Goal: Transaction & Acquisition: Purchase product/service

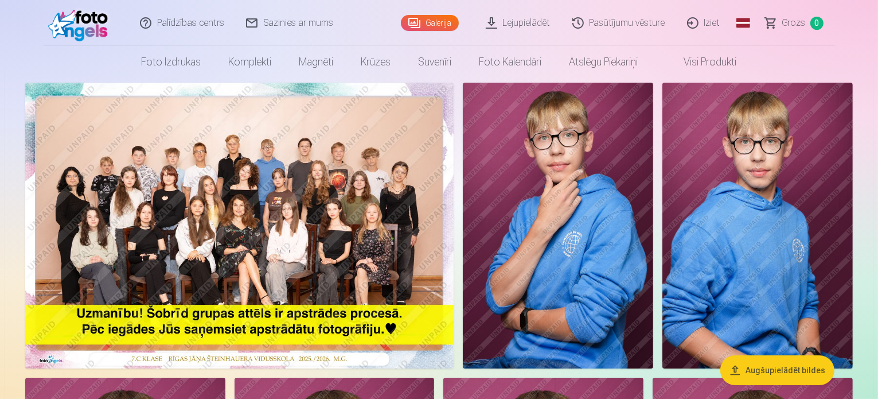
scroll to position [115, 0]
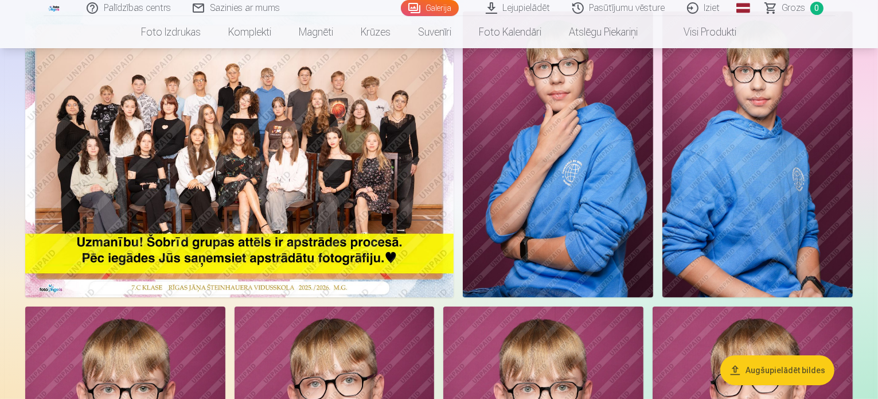
click at [541, 9] on link "Lejupielādēt" at bounding box center [518, 8] width 87 height 16
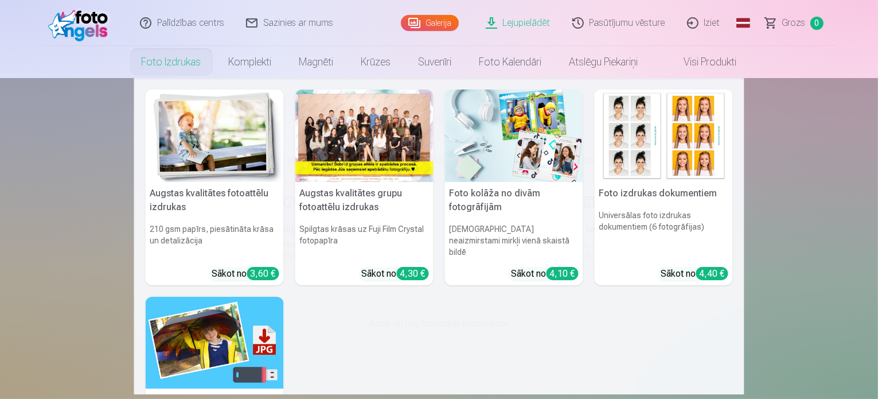
click at [227, 215] on h5 "Augstas kvalitātes fotoattēlu izdrukas" at bounding box center [215, 200] width 138 height 37
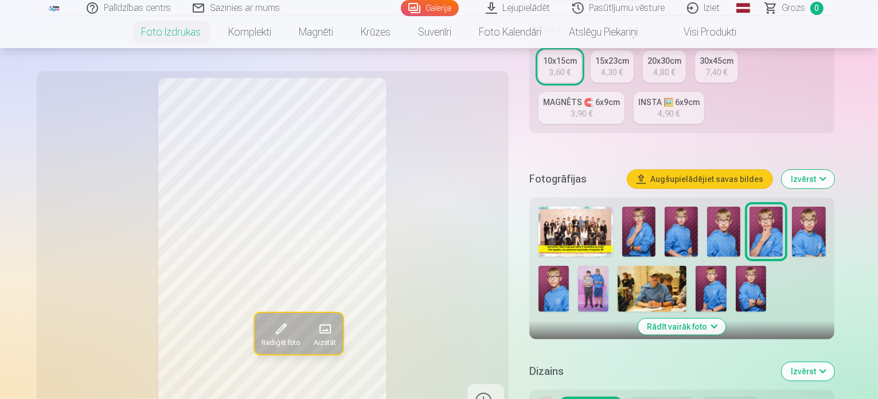
scroll to position [287, 0]
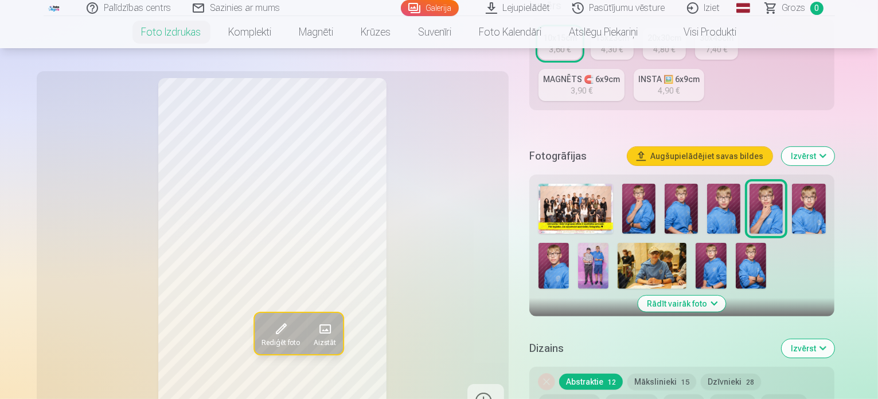
click at [576, 184] on img at bounding box center [576, 209] width 75 height 50
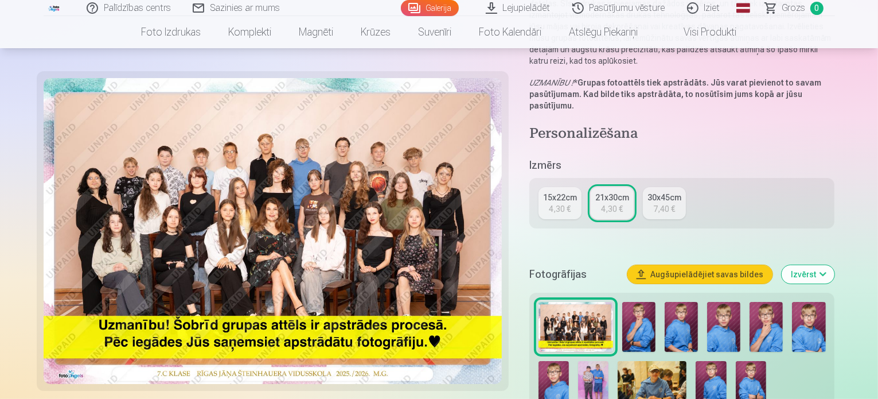
scroll to position [172, 0]
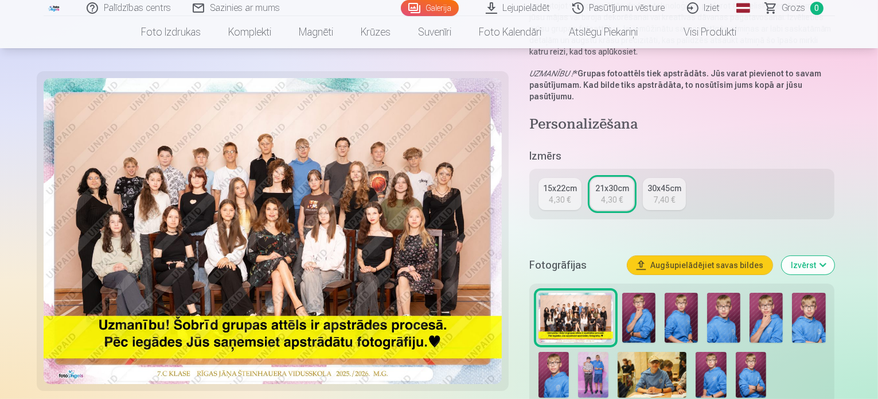
click at [576, 183] on link "15x22cm 4,30 €" at bounding box center [560, 194] width 43 height 32
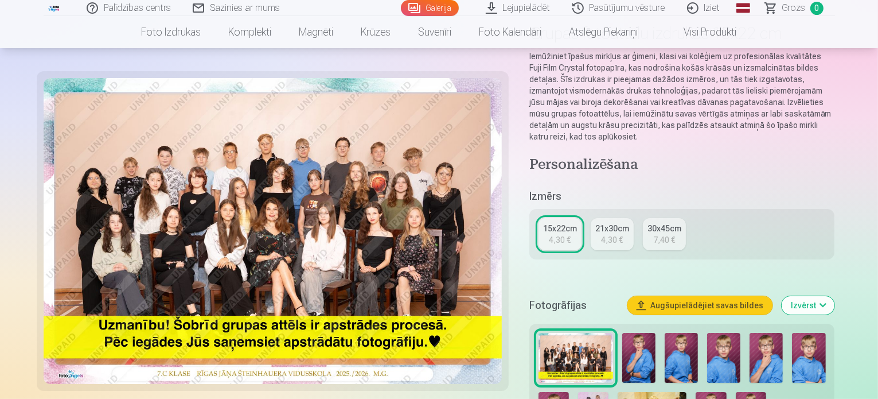
scroll to position [344, 0]
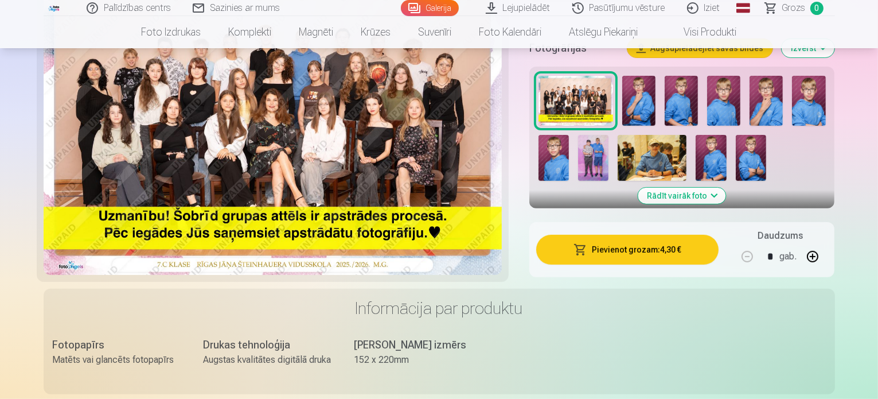
click at [670, 242] on button "Pievienot grozam : 4,30 €" at bounding box center [627, 250] width 183 height 30
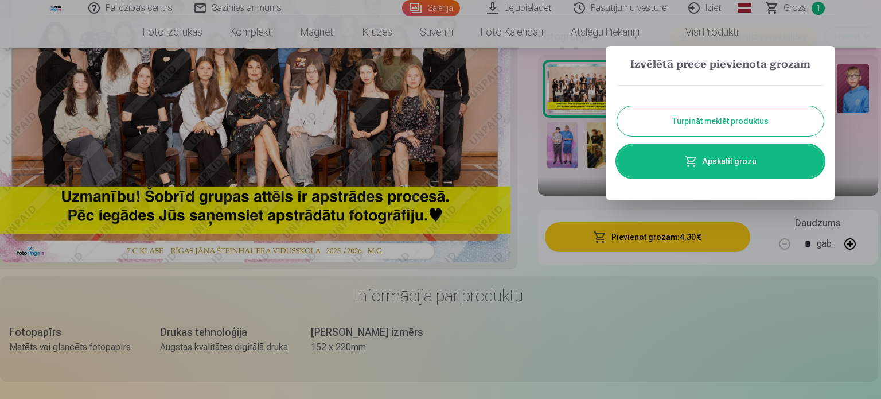
click at [714, 165] on link "Apskatīt grozu" at bounding box center [720, 161] width 206 height 32
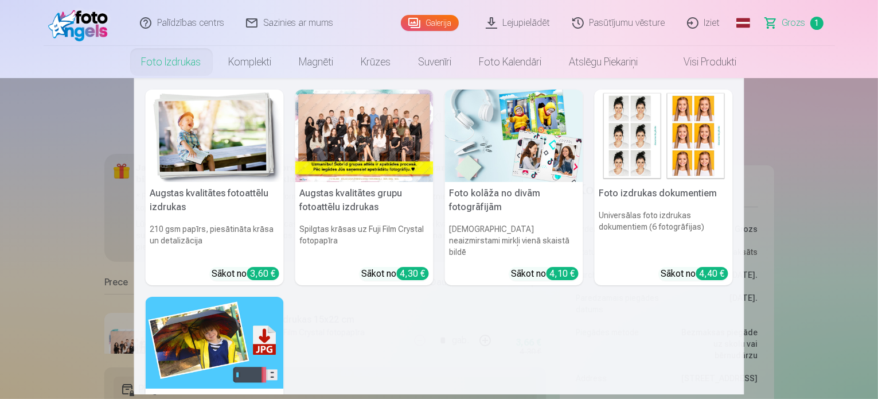
click at [229, 139] on img at bounding box center [215, 135] width 138 height 92
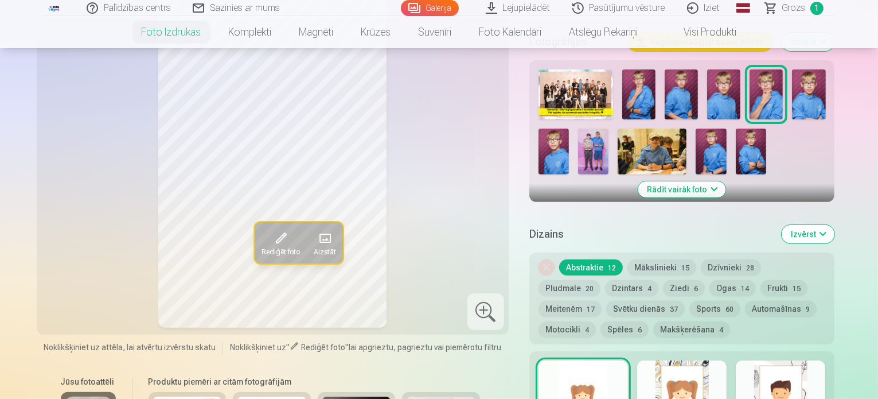
scroll to position [401, 0]
click at [726, 181] on button "Rādīt vairāk foto" at bounding box center [682, 189] width 88 height 16
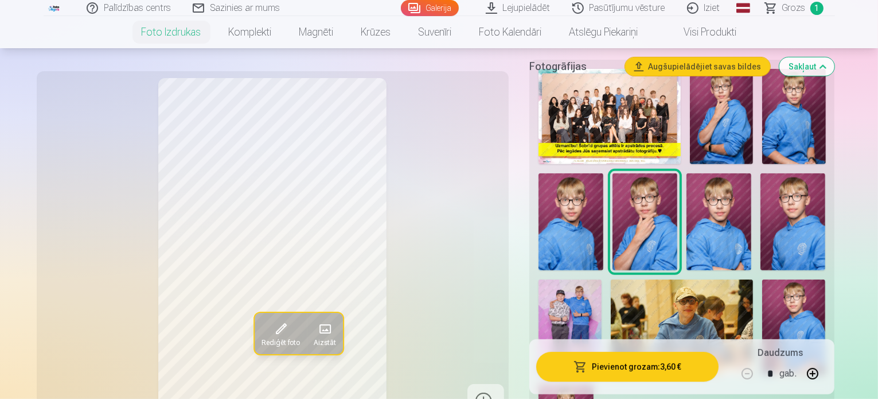
click at [622, 279] on img at bounding box center [682, 326] width 142 height 95
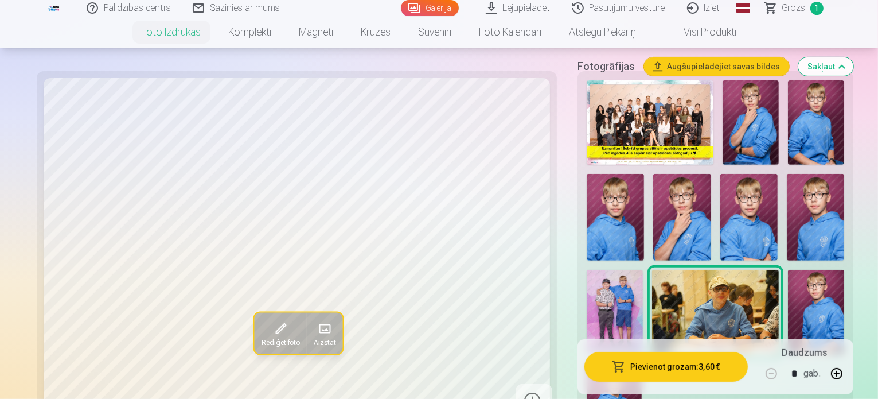
click at [643, 270] on img at bounding box center [615, 312] width 56 height 84
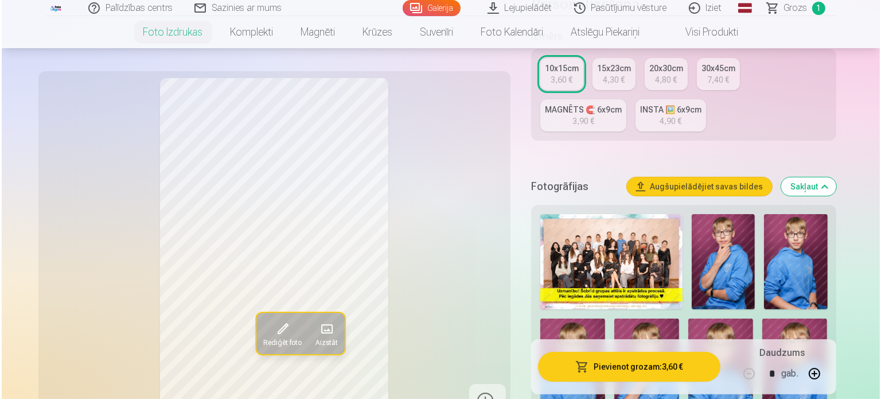
scroll to position [229, 0]
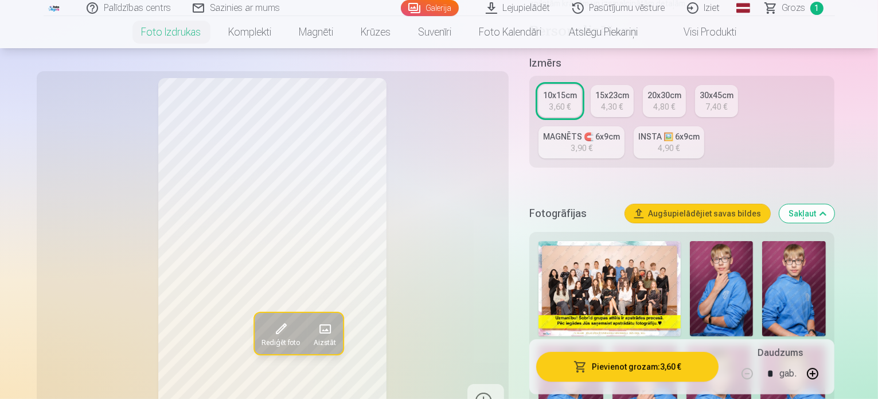
click at [670, 370] on button "Pievienot grozam : 3,60 €" at bounding box center [627, 367] width 183 height 30
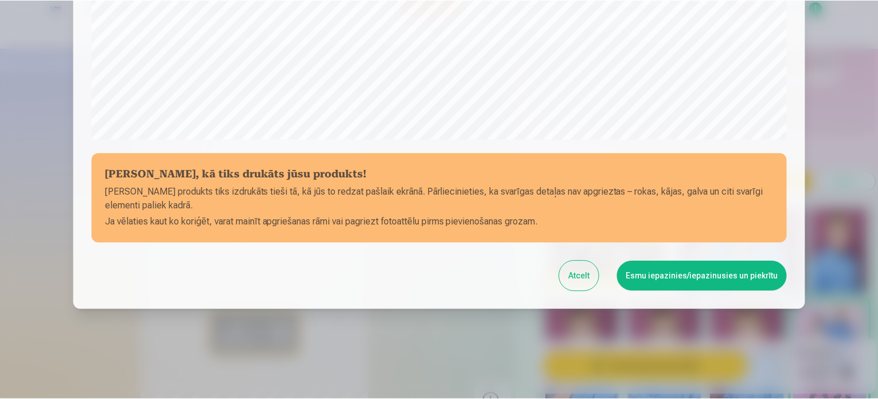
scroll to position [427, 0]
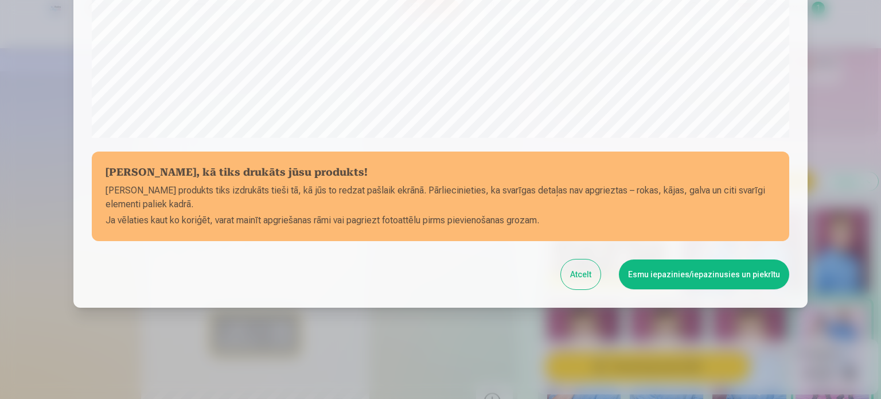
click at [678, 274] on button "Esmu iepazinies/iepazinusies un piekrītu" at bounding box center [704, 274] width 170 height 30
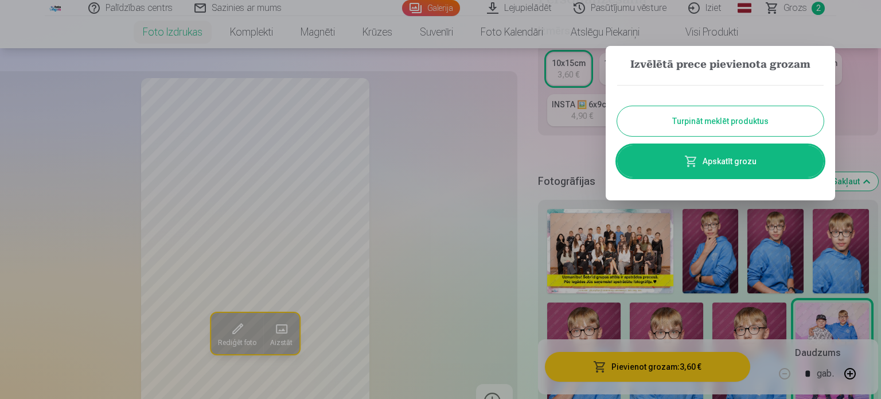
click at [742, 124] on button "Turpināt meklēt produktus" at bounding box center [720, 121] width 206 height 30
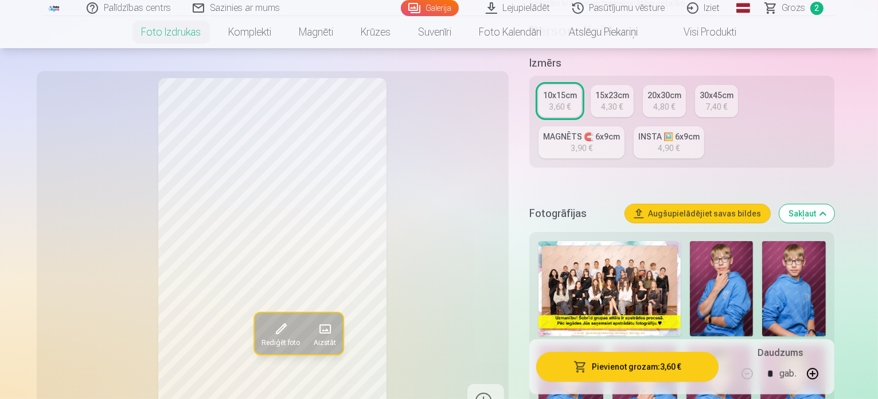
click at [603, 345] on img at bounding box center [571, 393] width 65 height 97
click at [718, 253] on img at bounding box center [721, 288] width 63 height 95
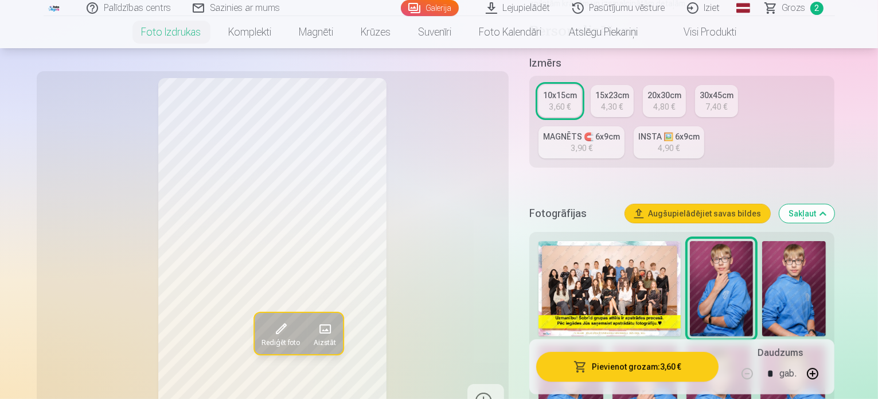
click at [762, 252] on img at bounding box center [793, 288] width 63 height 95
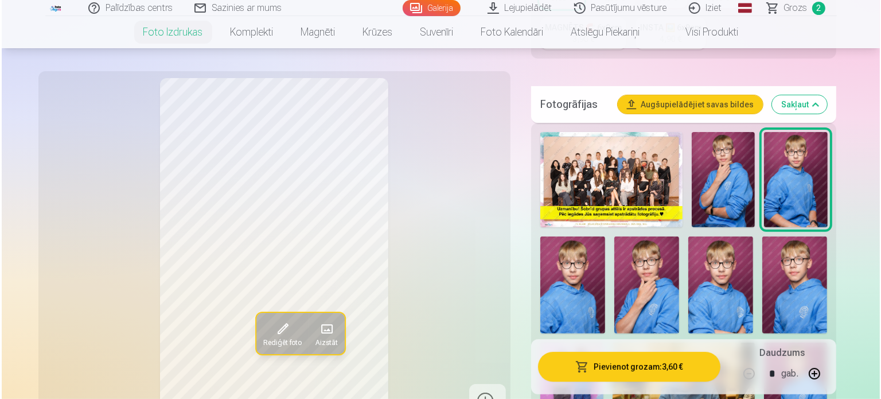
scroll to position [344, 0]
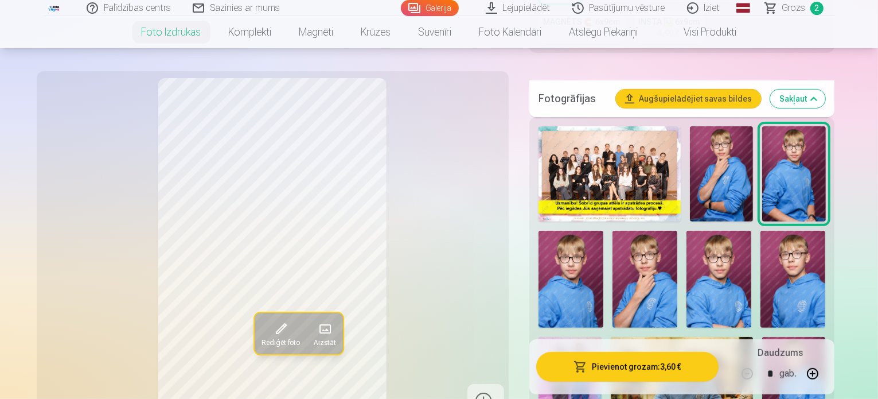
click at [612, 247] on img at bounding box center [644, 279] width 65 height 97
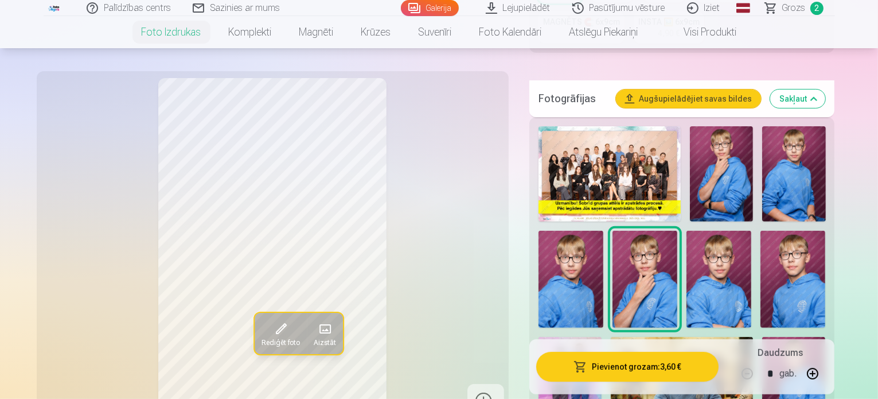
click at [691, 364] on button "Pievienot grozam : 3,60 €" at bounding box center [627, 367] width 183 height 30
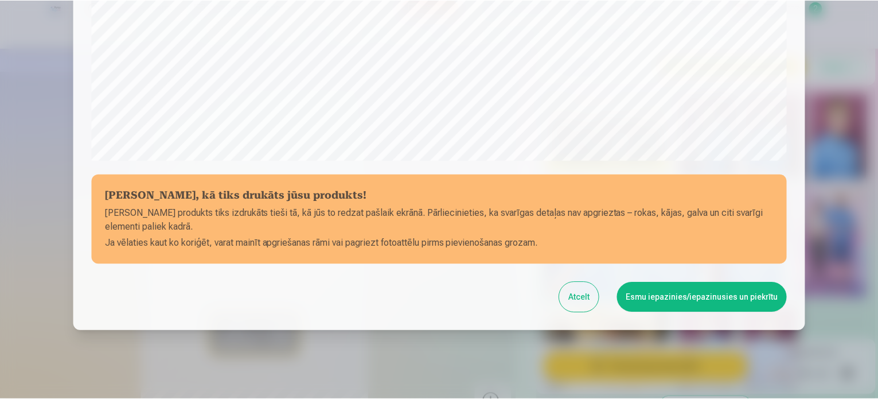
scroll to position [427, 0]
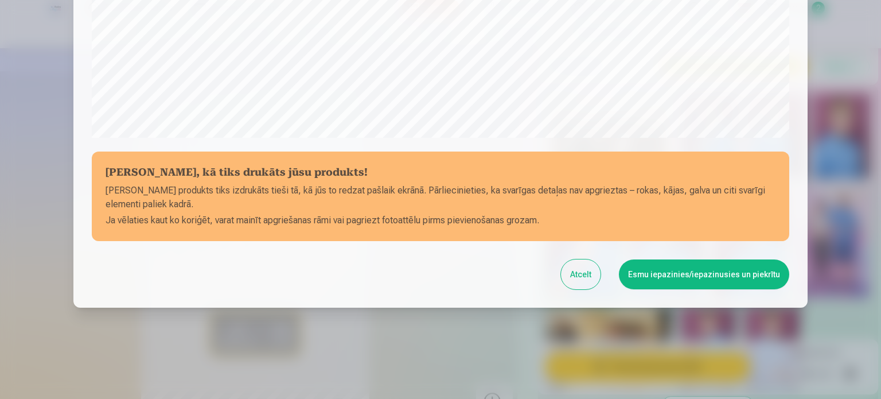
click at [725, 263] on button "Esmu iepazinies/iepazinusies un piekrītu" at bounding box center [704, 274] width 170 height 30
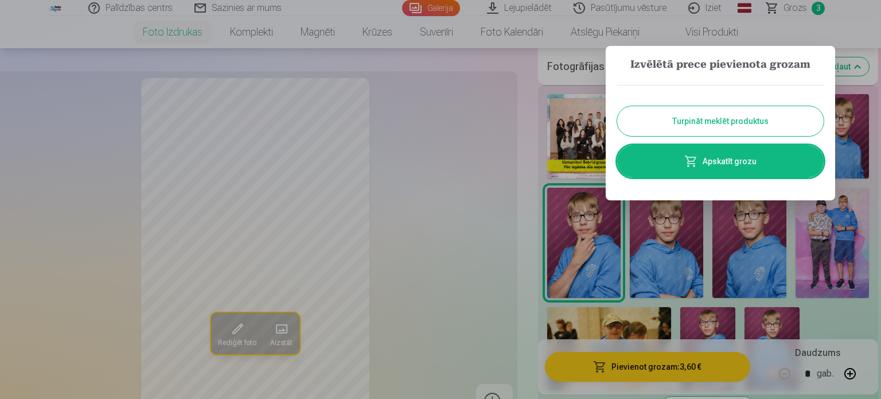
click at [748, 112] on button "Turpināt meklēt produktus" at bounding box center [720, 121] width 206 height 30
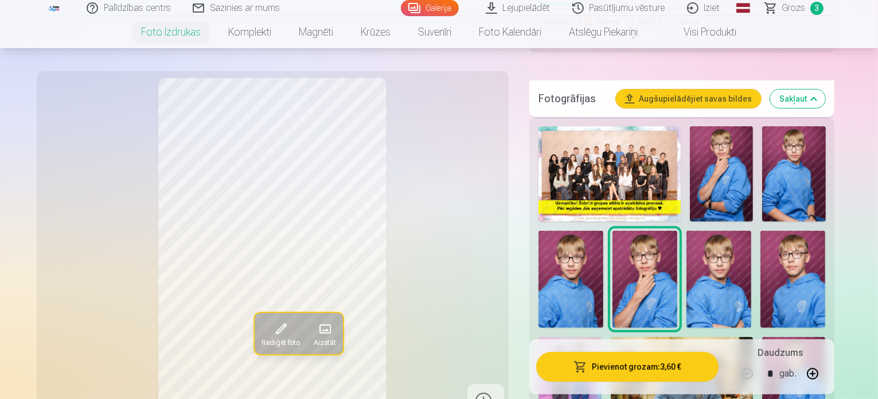
click at [686, 240] on img at bounding box center [718, 279] width 65 height 97
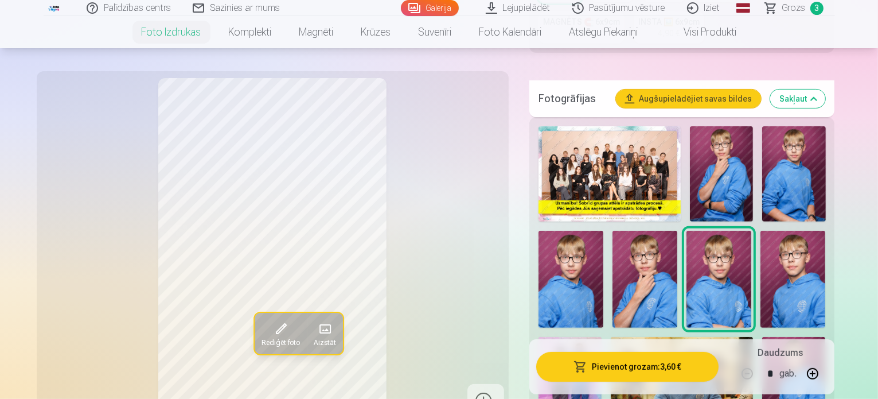
click at [760, 257] on img at bounding box center [792, 279] width 65 height 97
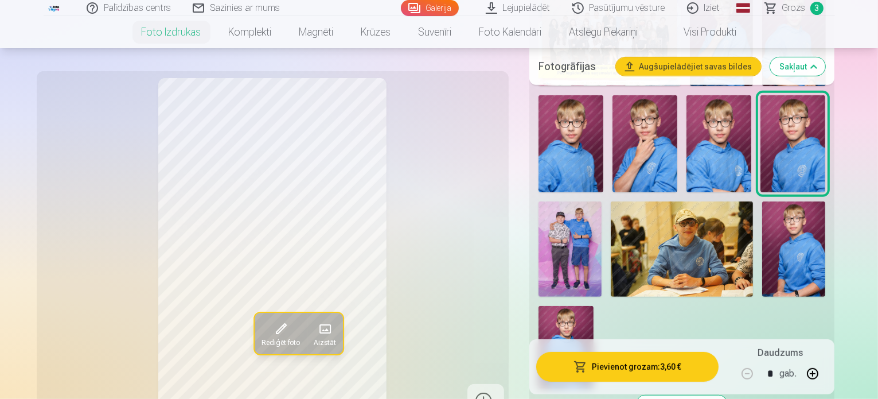
scroll to position [516, 0]
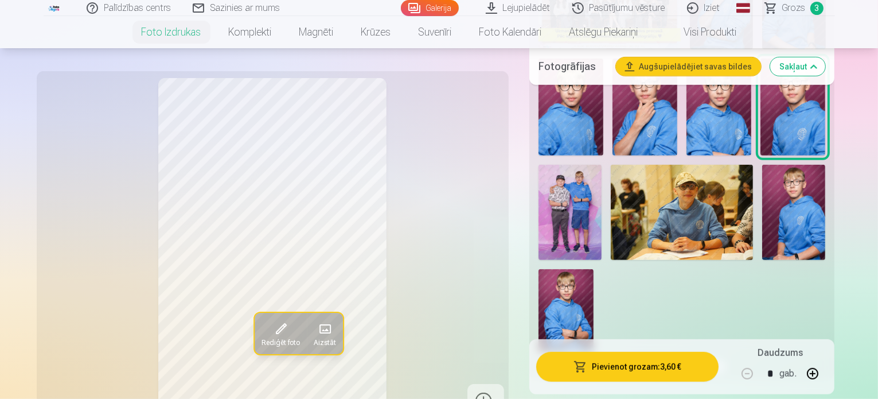
click at [594, 269] on img at bounding box center [566, 310] width 55 height 83
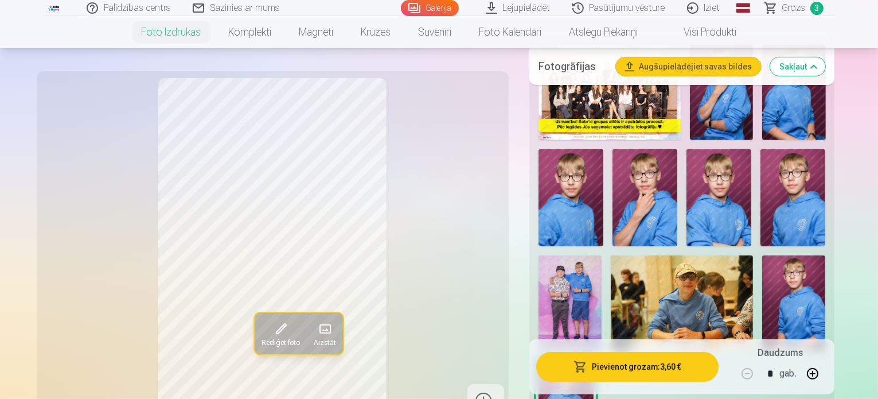
scroll to position [401, 0]
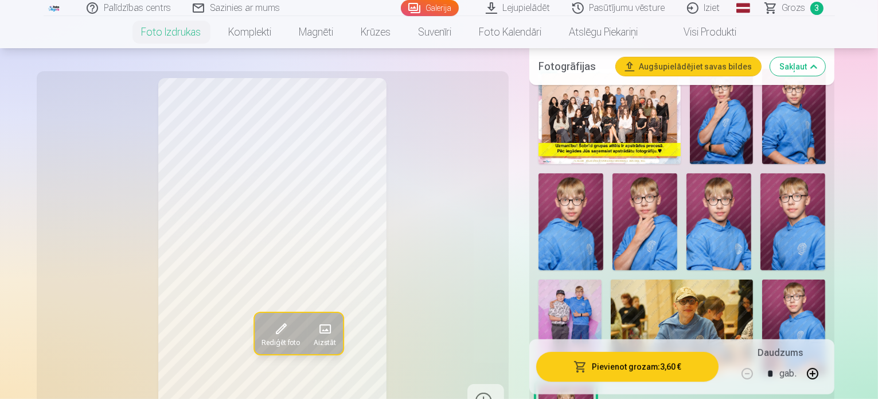
click at [762, 280] on img at bounding box center [793, 326] width 63 height 95
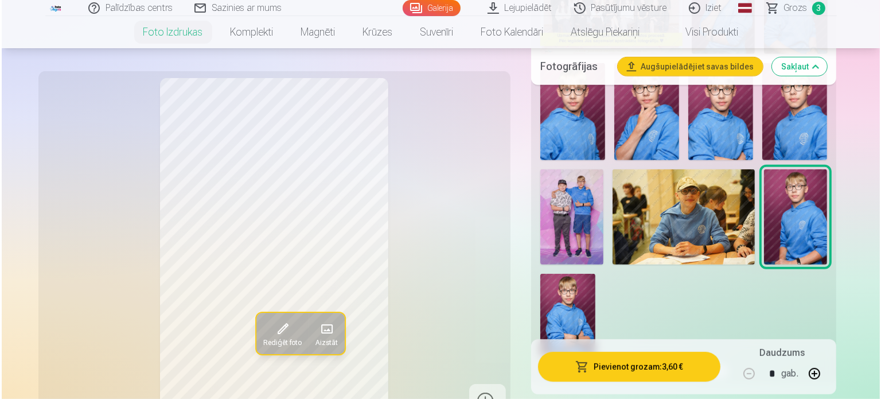
scroll to position [516, 0]
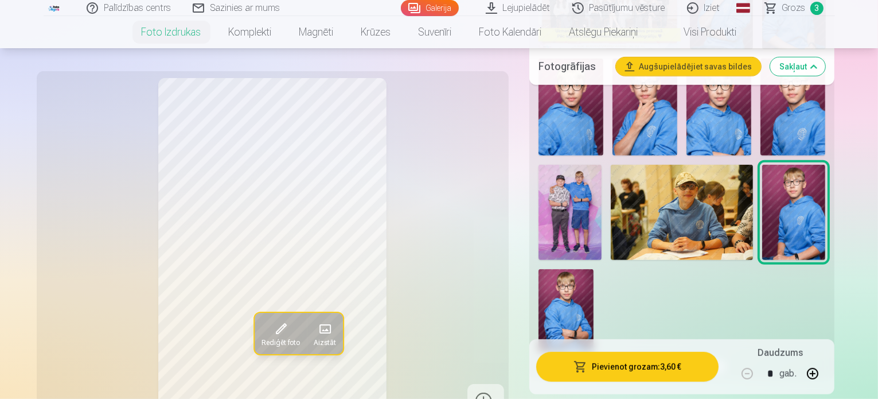
click at [672, 370] on button "Pievienot grozam : 3,60 €" at bounding box center [627, 367] width 183 height 30
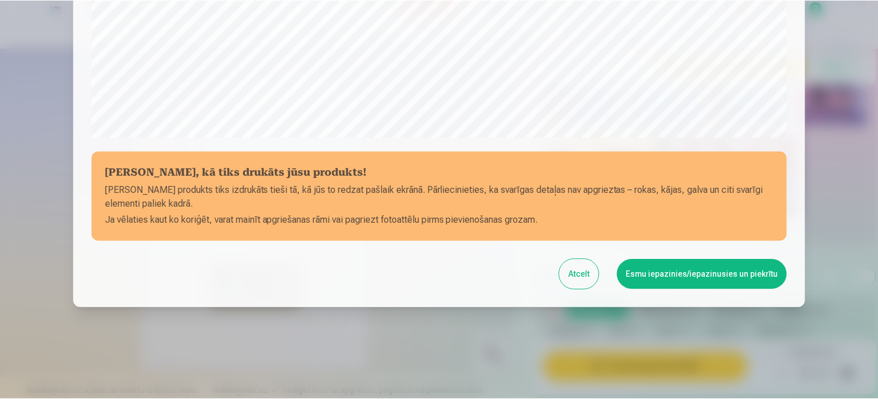
scroll to position [427, 0]
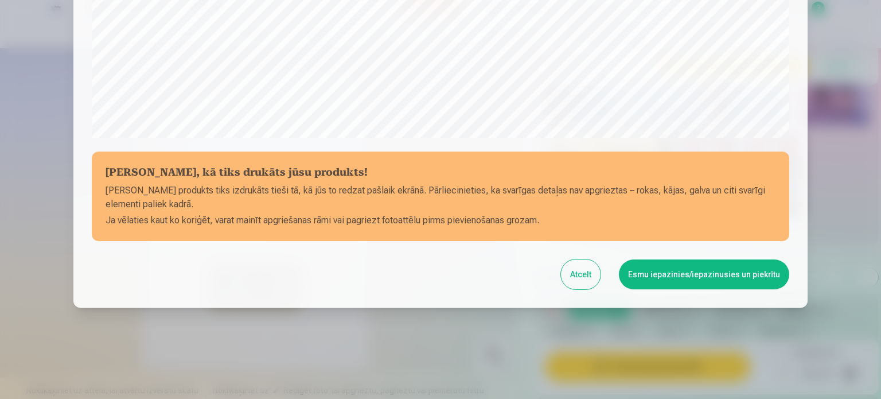
click at [686, 281] on button "Esmu iepazinies/iepazinusies un piekrītu" at bounding box center [704, 274] width 170 height 30
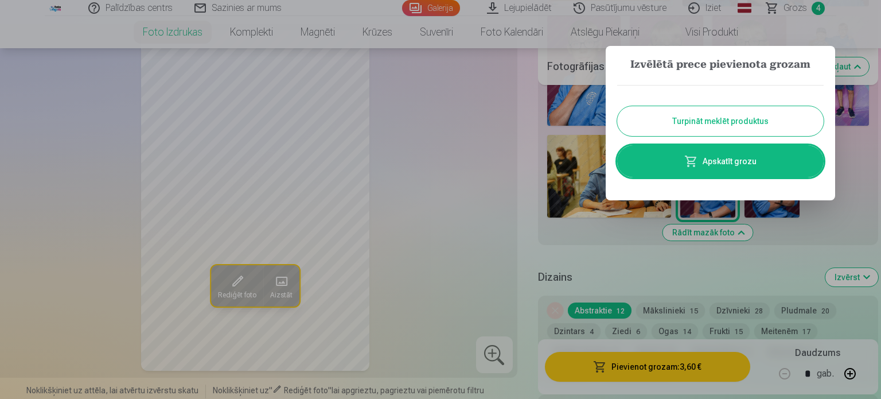
click at [775, 124] on button "Turpināt meklēt produktus" at bounding box center [720, 121] width 206 height 30
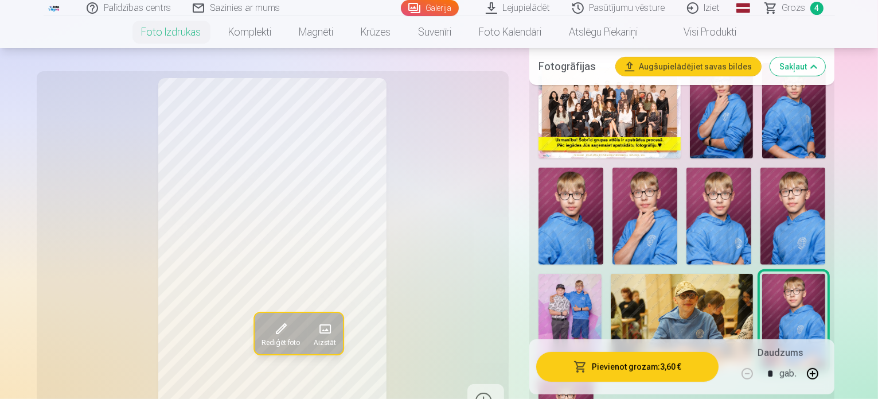
scroll to position [401, 0]
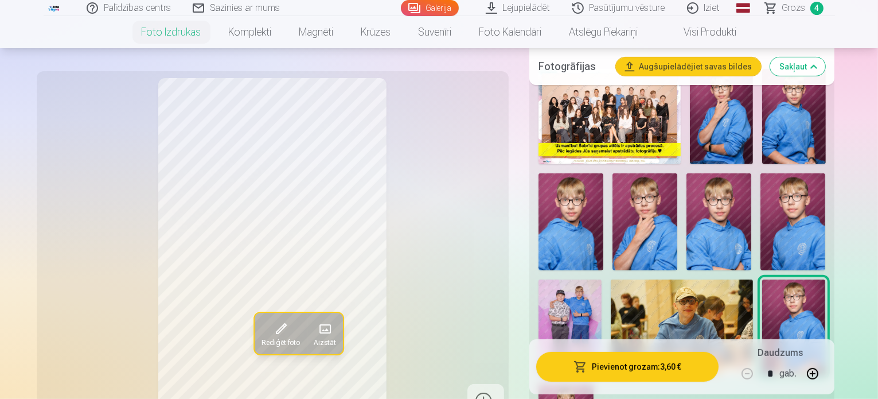
click at [623, 291] on img at bounding box center [682, 326] width 142 height 95
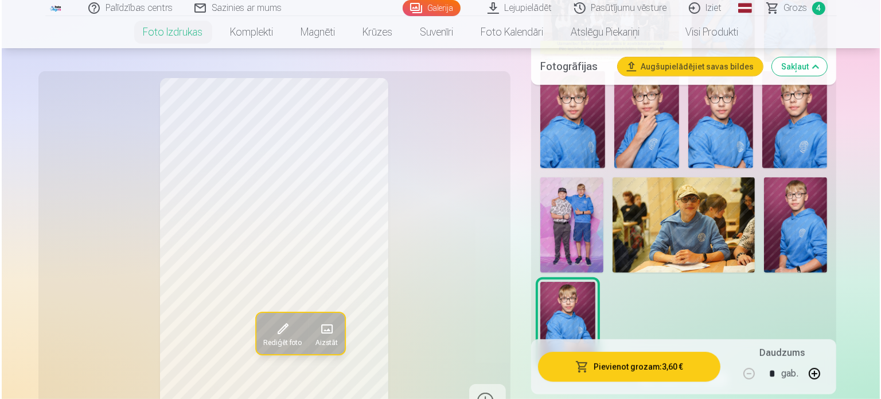
scroll to position [573, 0]
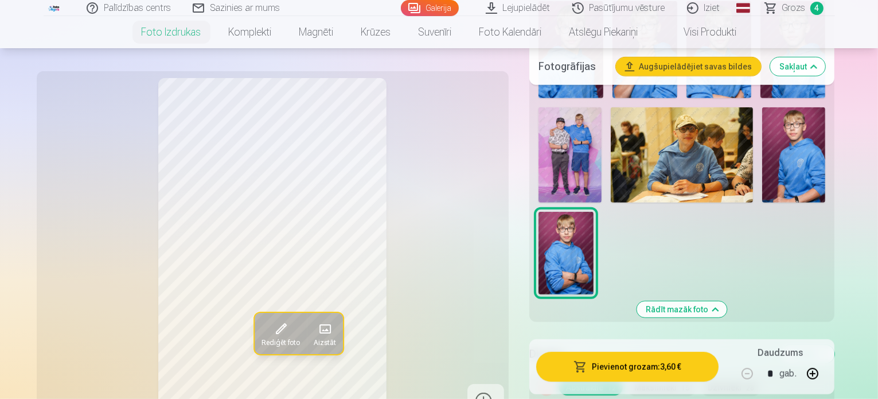
click at [651, 366] on button "Pievienot grozam : 3,60 €" at bounding box center [627, 367] width 183 height 30
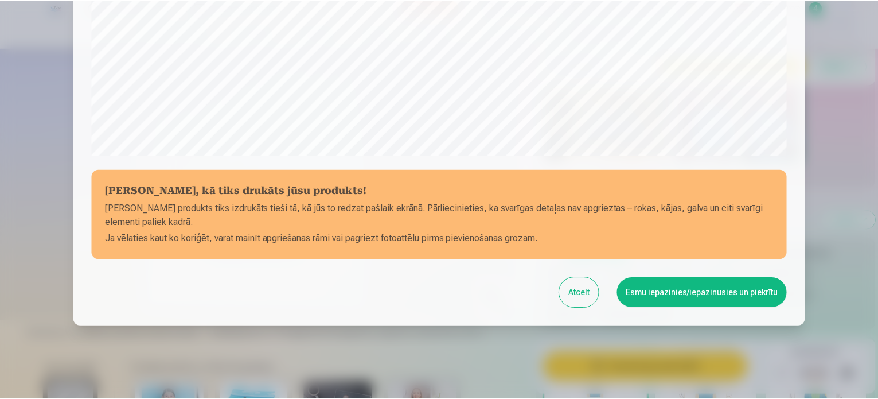
scroll to position [427, 0]
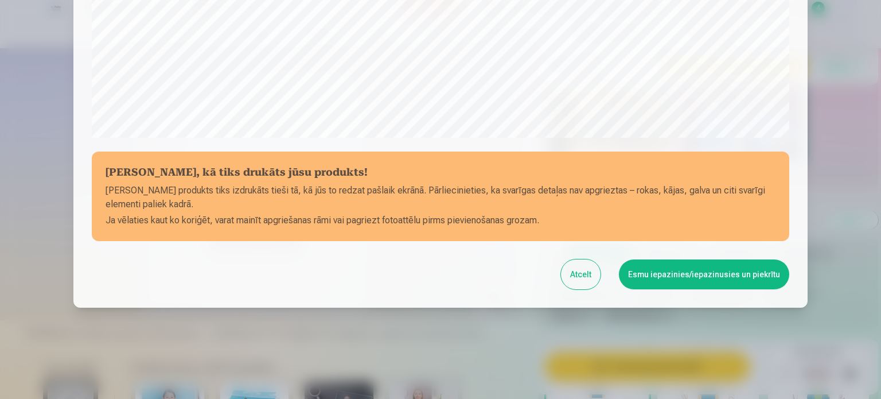
click at [730, 272] on button "Esmu iepazinies/iepazinusies un piekrītu" at bounding box center [704, 274] width 170 height 30
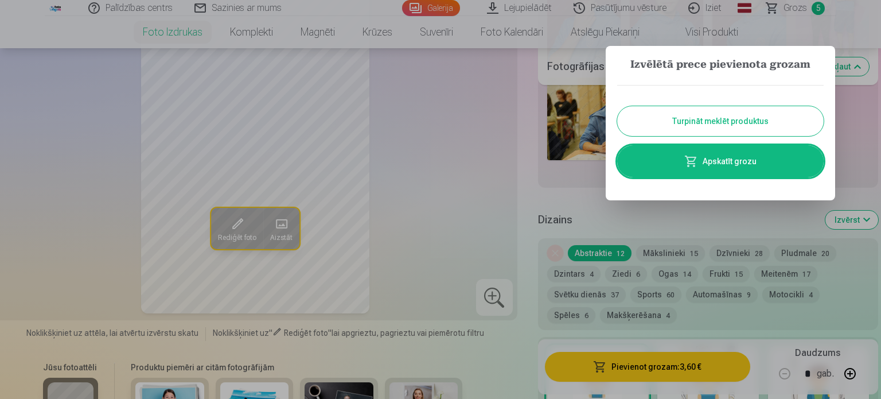
click at [681, 105] on div "Turpināt meklēt produktus Apskatīt grozu" at bounding box center [720, 130] width 206 height 115
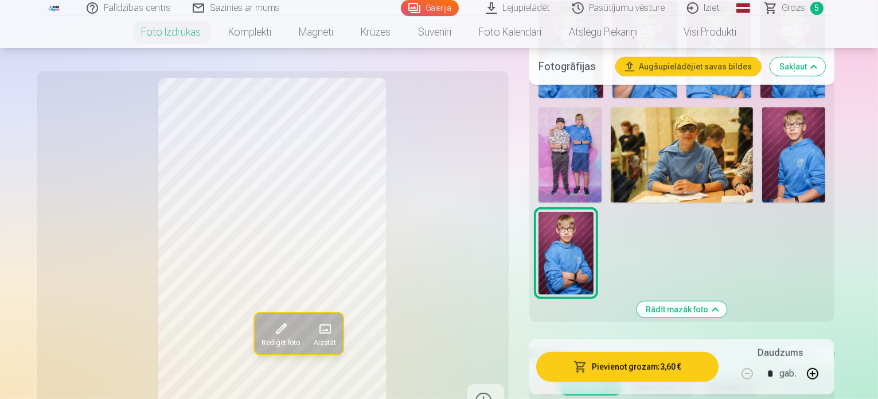
click at [611, 128] on img at bounding box center [682, 154] width 142 height 95
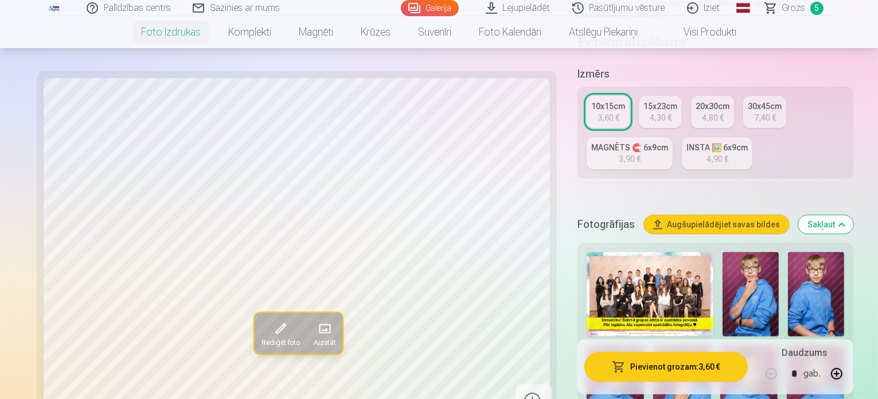
scroll to position [229, 0]
click at [794, 7] on span "Grozs" at bounding box center [794, 8] width 24 height 14
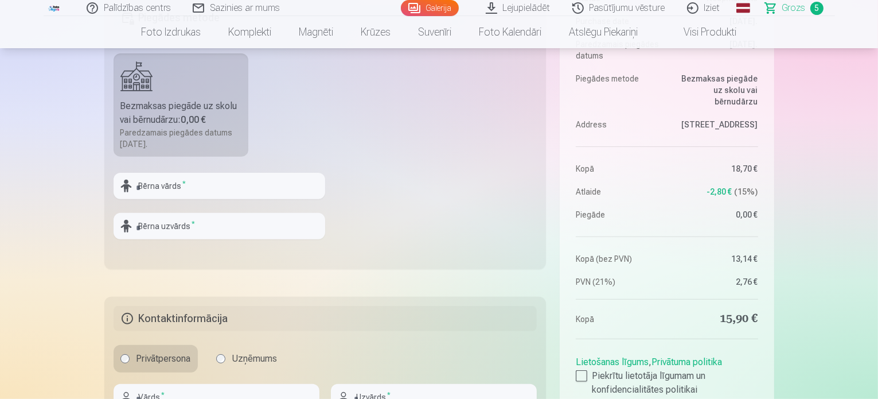
scroll to position [401, 0]
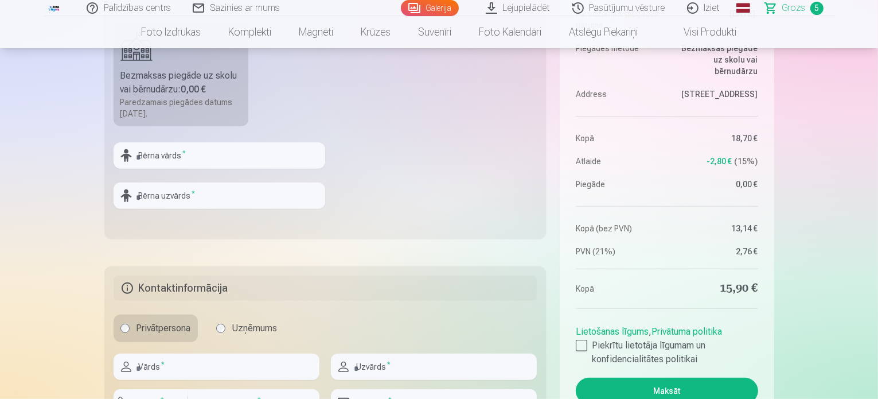
click at [239, 134] on fieldset "Piegādes metode Bezmaksas piegāde uz skolu vai bērnudārzu : 0,00 € Paredzamais …" at bounding box center [325, 102] width 442 height 273
click at [240, 146] on input "text" at bounding box center [220, 155] width 212 height 26
type input "*******"
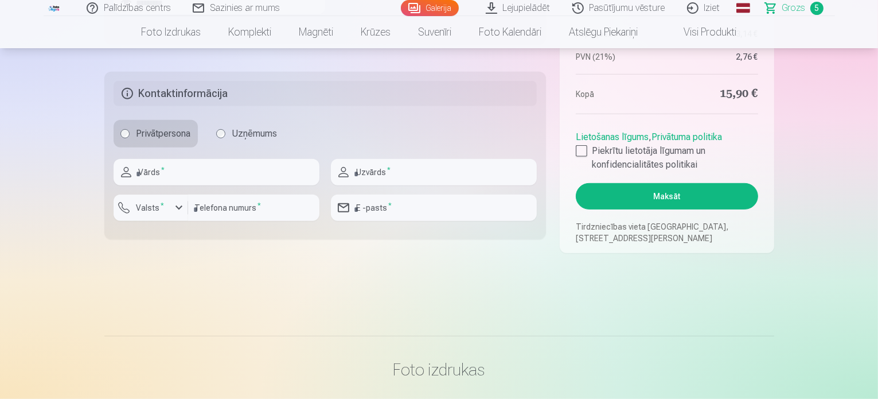
scroll to position [631, 0]
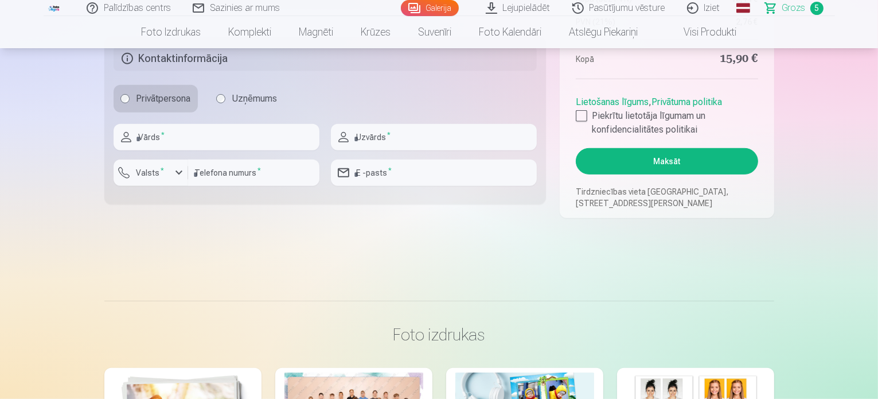
type input "*********"
click at [287, 130] on input "text" at bounding box center [217, 137] width 206 height 26
type input "****"
type input "********"
click at [161, 173] on sup "*" at bounding box center [162, 169] width 3 height 7
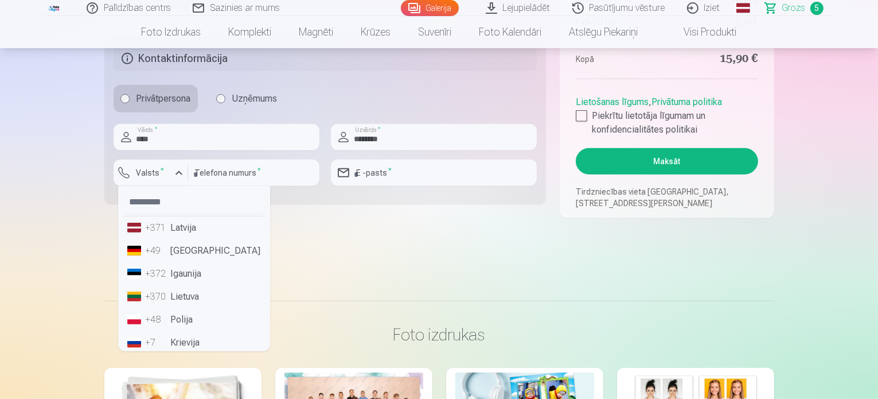
click at [175, 227] on li "+371 Latvija" at bounding box center [194, 227] width 143 height 23
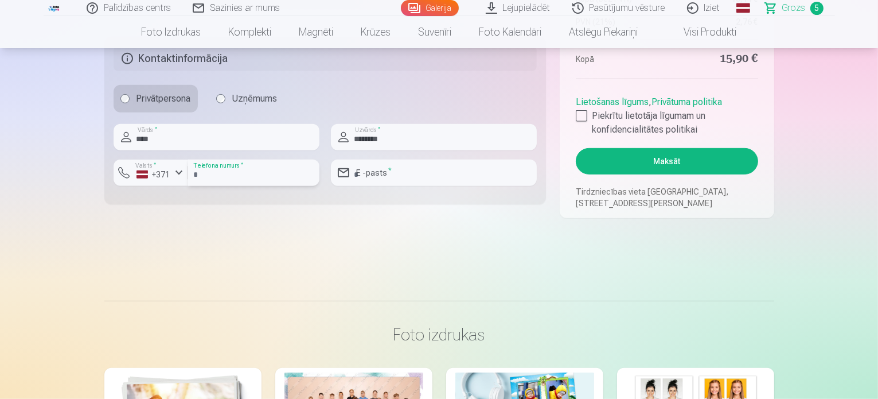
click at [237, 176] on input "number" at bounding box center [253, 172] width 131 height 26
type input "********"
type input "**********"
click at [585, 115] on div at bounding box center [581, 115] width 11 height 11
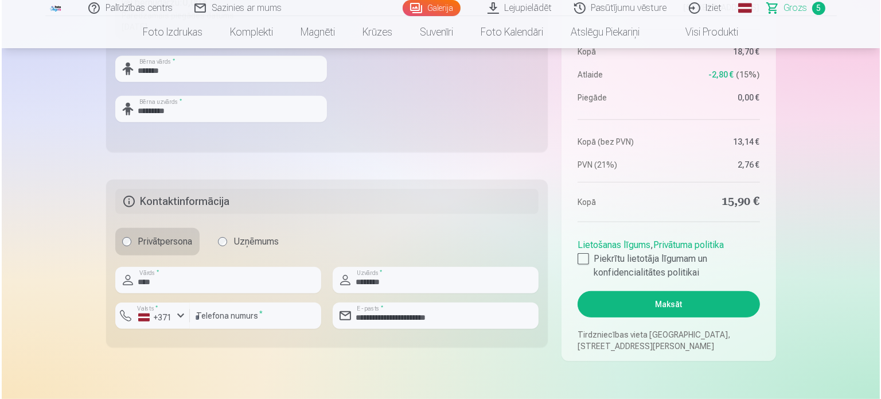
scroll to position [688, 0]
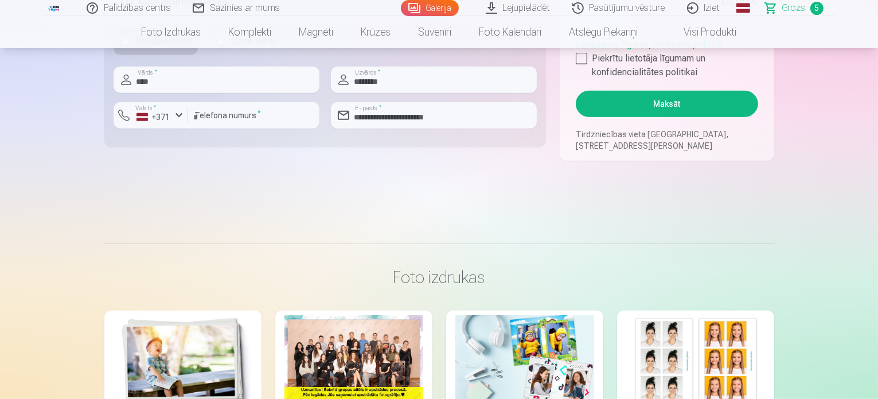
click at [683, 115] on button "Maksāt" at bounding box center [667, 104] width 182 height 26
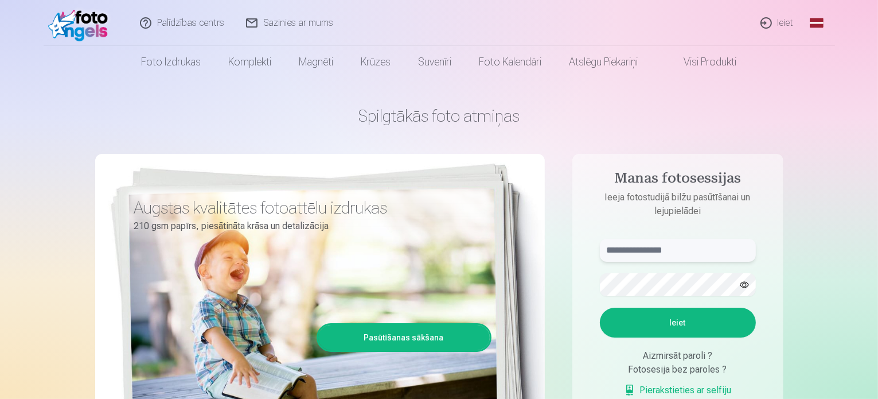
click at [731, 245] on input "text" at bounding box center [678, 250] width 156 height 23
click at [600, 307] on button "Ieiet" at bounding box center [678, 322] width 156 height 30
click at [621, 250] on input "**********" at bounding box center [678, 250] width 156 height 23
type input "**********"
click at [600, 307] on button "Ieiet" at bounding box center [678, 322] width 156 height 30
